Goal: Check status: Check status

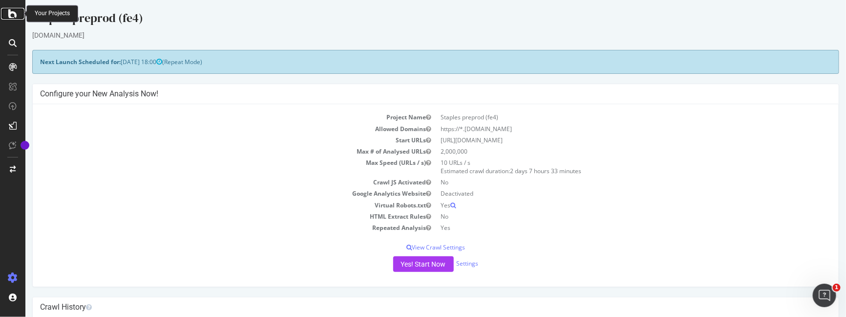
click at [17, 11] on icon at bounding box center [12, 14] width 9 height 12
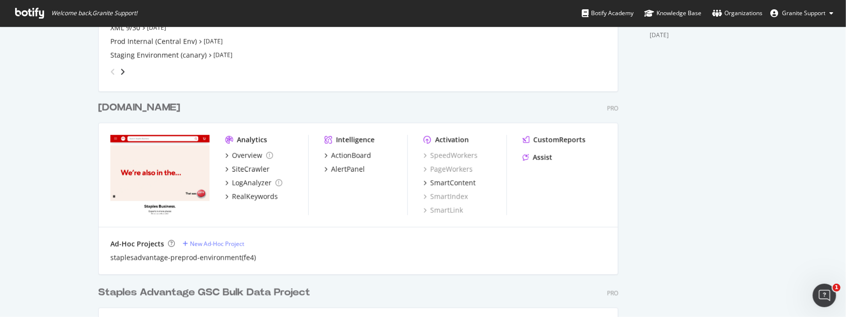
scroll to position [298, 0]
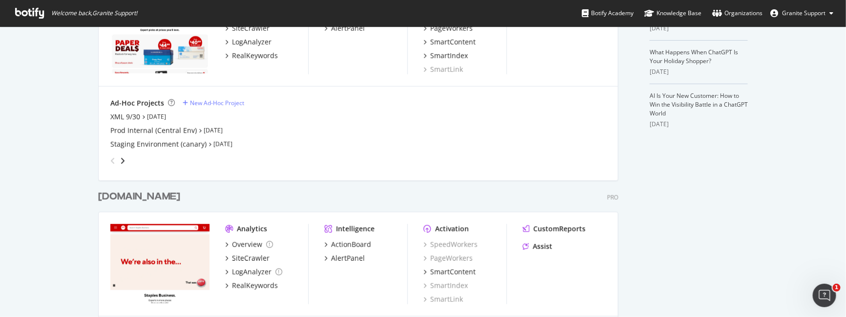
click at [120, 162] on div "angle-right" at bounding box center [122, 161] width 7 height 10
click at [169, 145] on div "Top 800 Pages Crawl (production)" at bounding box center [164, 144] width 109 height 10
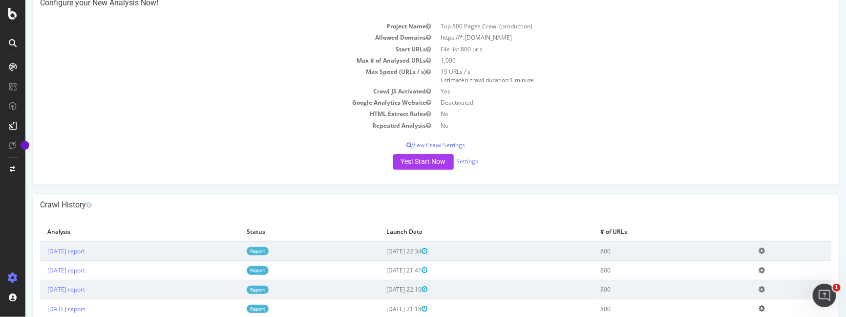
scroll to position [64, 0]
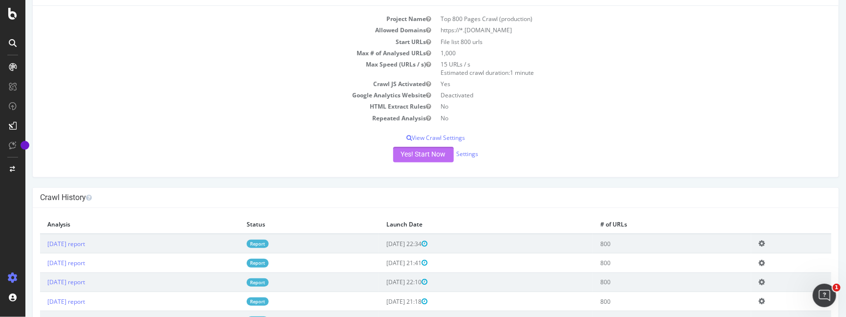
click at [416, 155] on button "Yes! Start Now" at bounding box center [423, 155] width 61 height 16
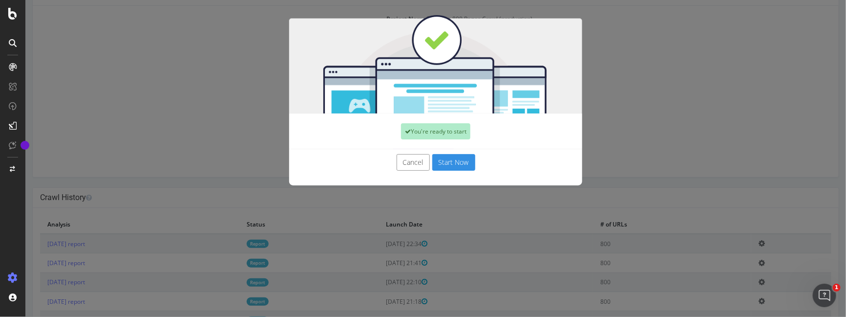
click at [455, 161] on button "Start Now" at bounding box center [453, 162] width 43 height 17
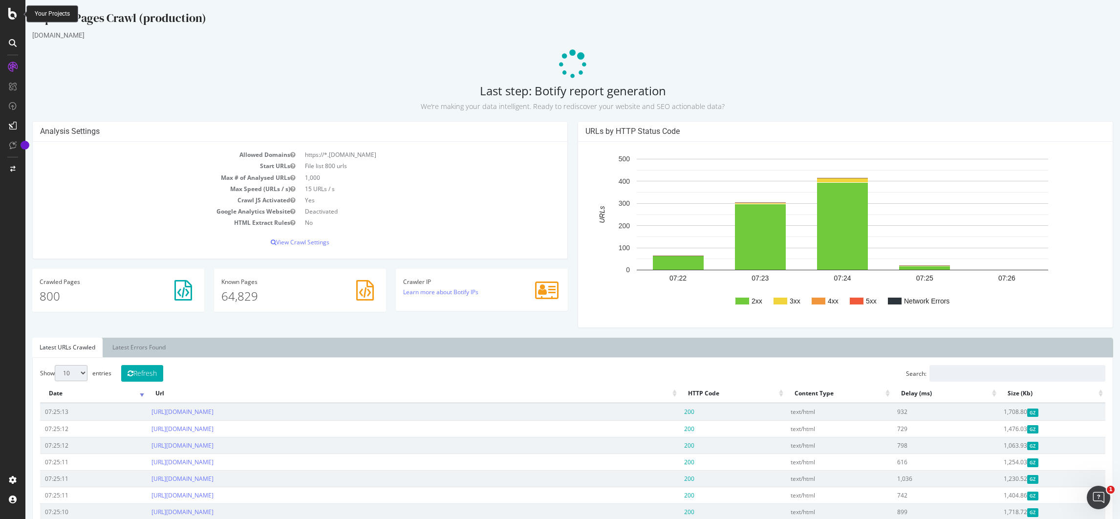
click at [17, 14] on icon at bounding box center [12, 14] width 9 height 12
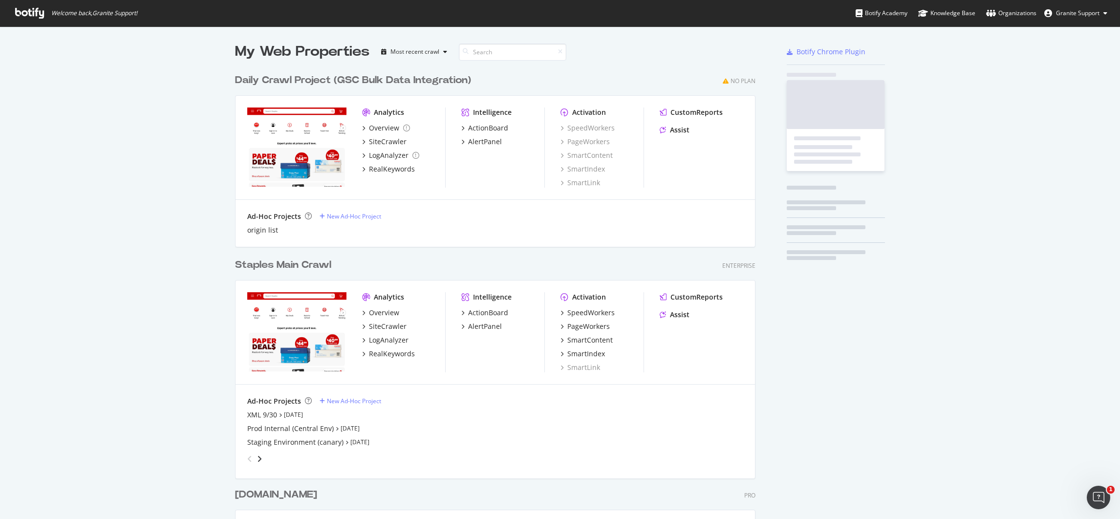
scroll to position [508, 1097]
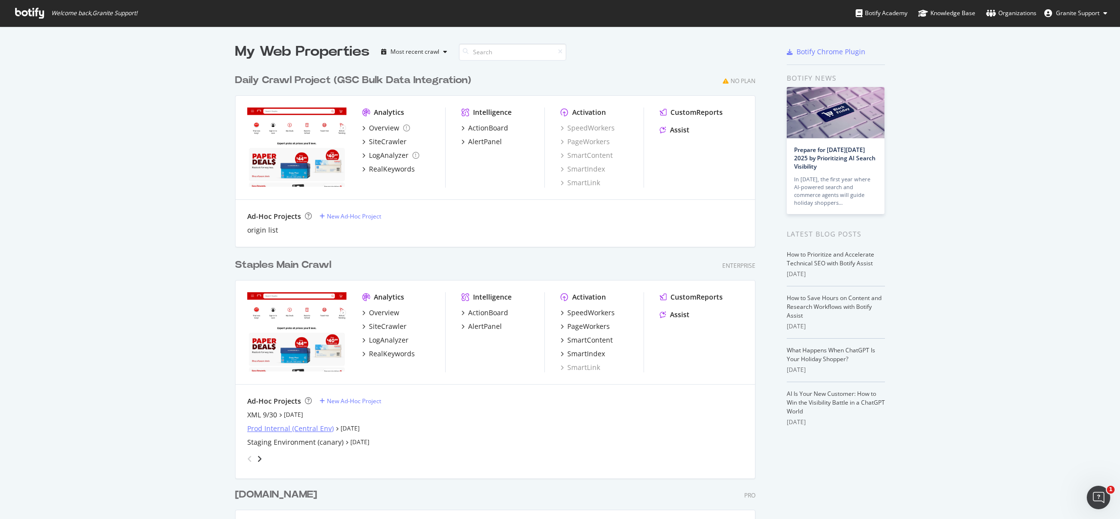
click at [271, 316] on div "Prod Internal (Central Env)" at bounding box center [290, 429] width 86 height 10
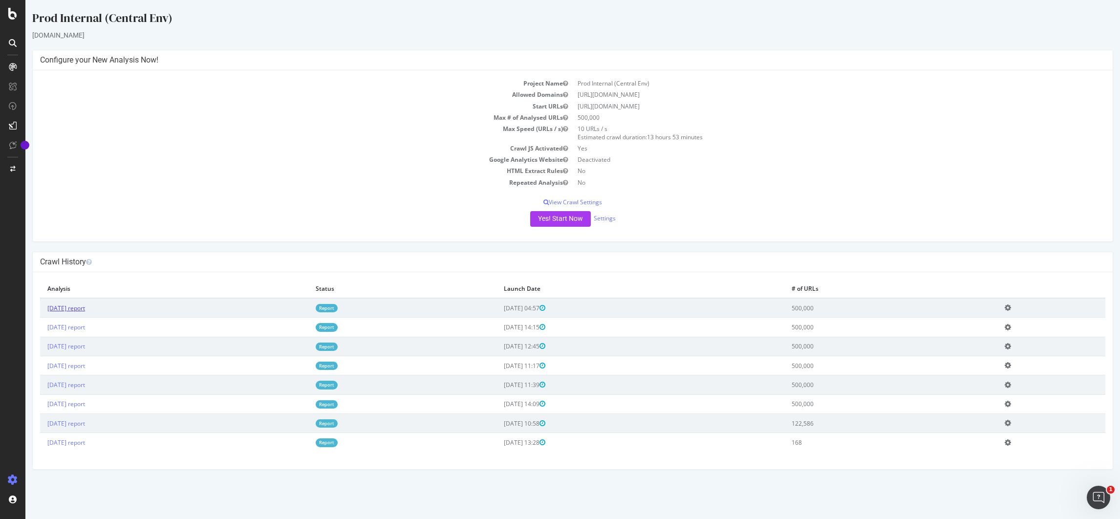
click at [85, 307] on link "[DATE] report" at bounding box center [66, 308] width 38 height 8
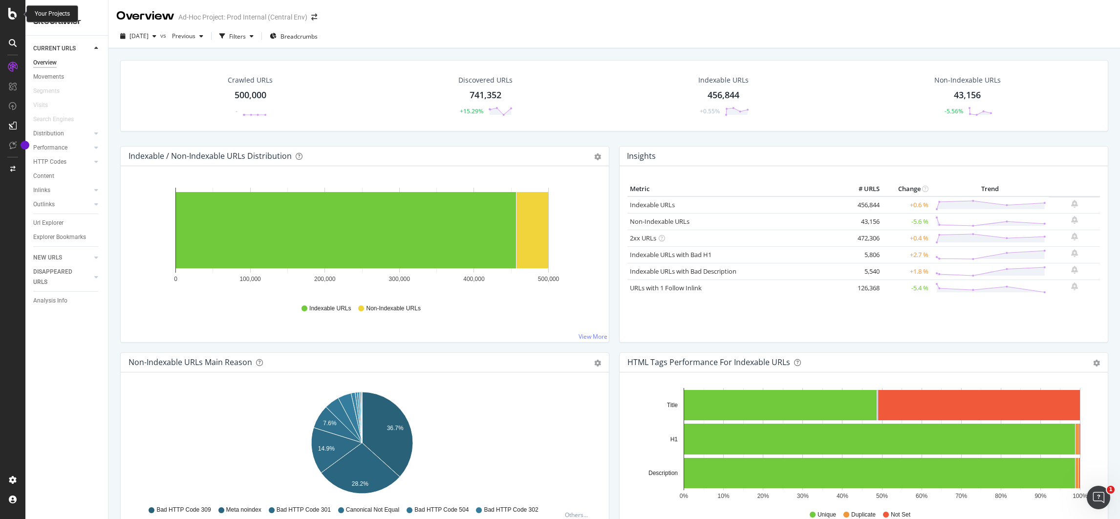
click at [14, 16] on icon at bounding box center [12, 14] width 9 height 12
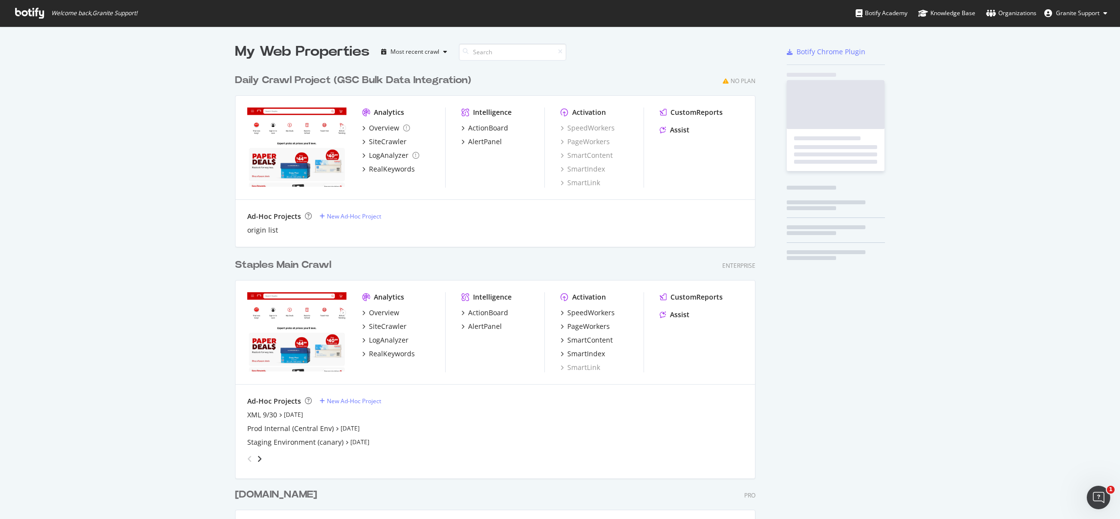
scroll to position [508, 1097]
